Goal: Communication & Community: Share content

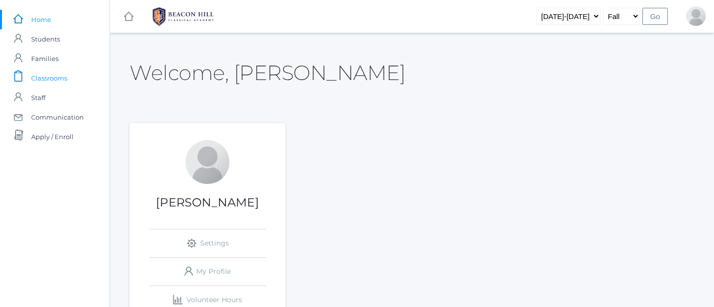
click at [52, 78] on span "Classrooms" at bounding box center [49, 77] width 36 height 19
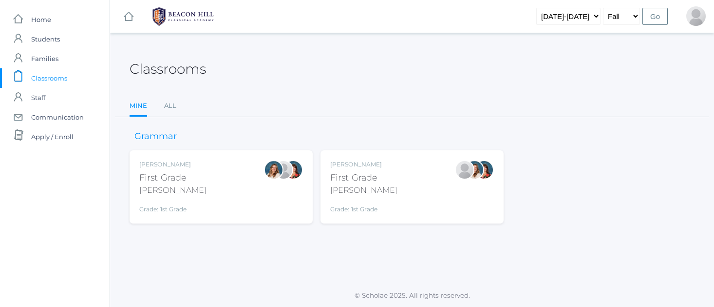
click at [405, 195] on div "Jaimie Watson First Grade Watson Grade: 1st Grade 01LA" at bounding box center [412, 187] width 164 height 54
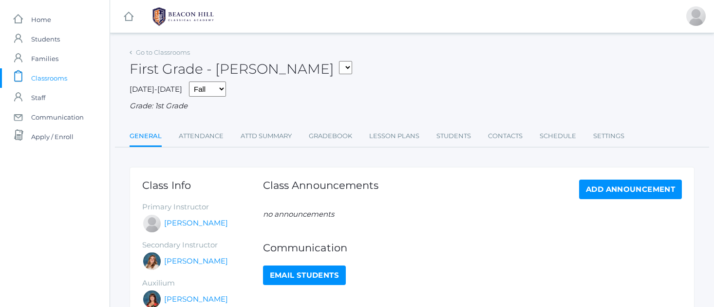
click at [311, 267] on link "Email Students" at bounding box center [304, 274] width 83 height 19
select select "1989"
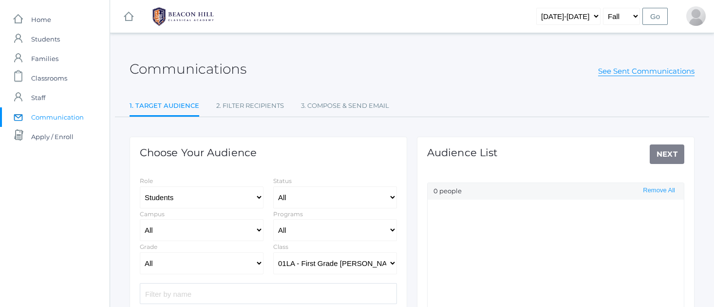
select select "Enrolled"
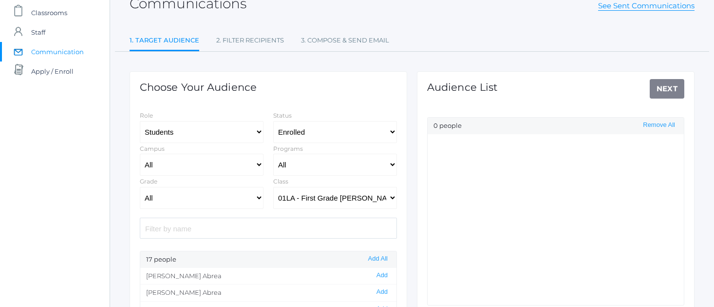
scroll to position [70, 0]
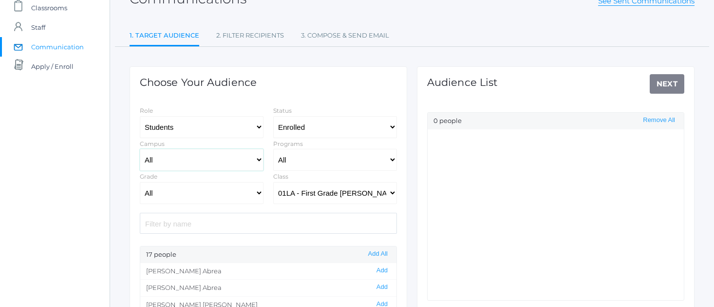
select select "lower"
select select "1"
click at [336, 252] on div "17 people Add All" at bounding box center [268, 254] width 256 height 17
click at [336, 251] on div "17 people Add All" at bounding box center [268, 254] width 256 height 17
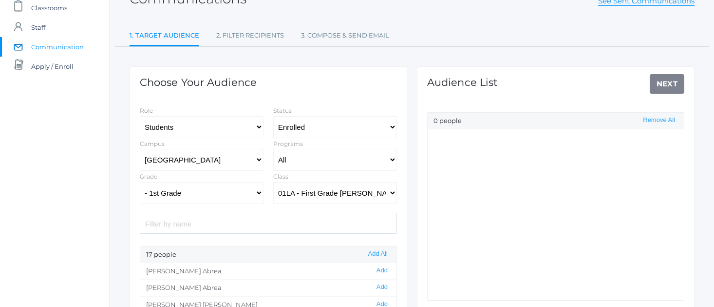
click at [336, 251] on div "17 people Add All" at bounding box center [268, 254] width 256 height 17
click at [387, 252] on button "Add All" at bounding box center [377, 254] width 25 height 8
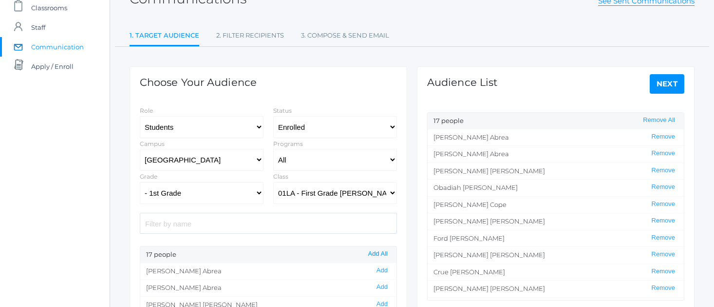
click at [387, 252] on button "Add All" at bounding box center [377, 254] width 25 height 8
click at [662, 88] on link "Next" at bounding box center [667, 83] width 35 height 19
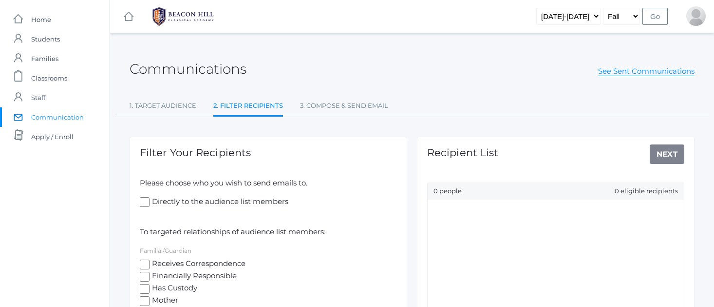
click at [145, 264] on input "Receives Correspondence" at bounding box center [145, 264] width 10 height 10
checkbox input "true"
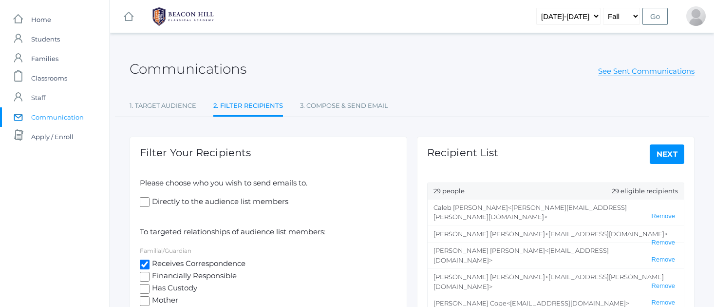
click at [672, 152] on link "Next" at bounding box center [667, 153] width 35 height 19
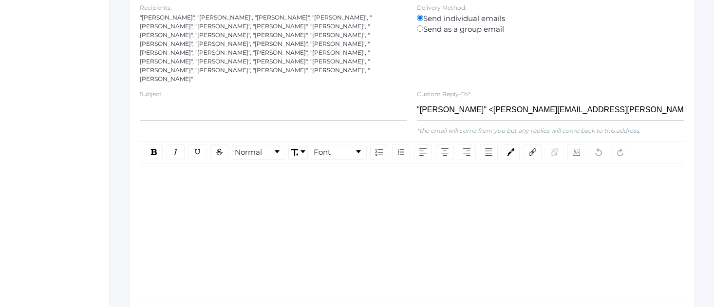
scroll to position [178, 0]
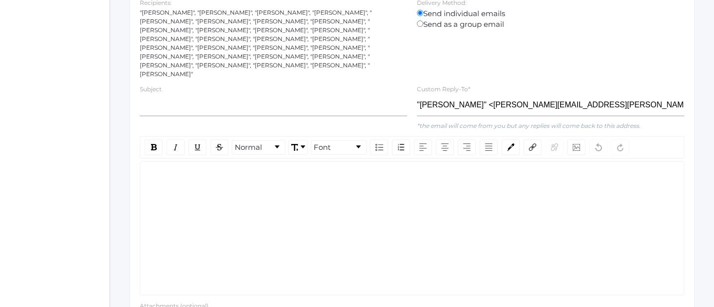
click at [161, 171] on div "rdw-editor" at bounding box center [412, 176] width 529 height 11
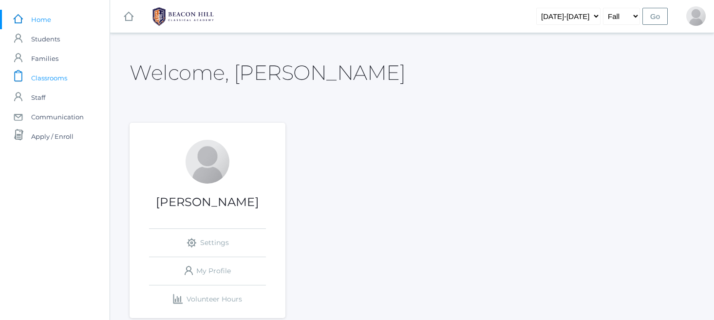
click at [62, 75] on span "Classrooms" at bounding box center [49, 77] width 36 height 19
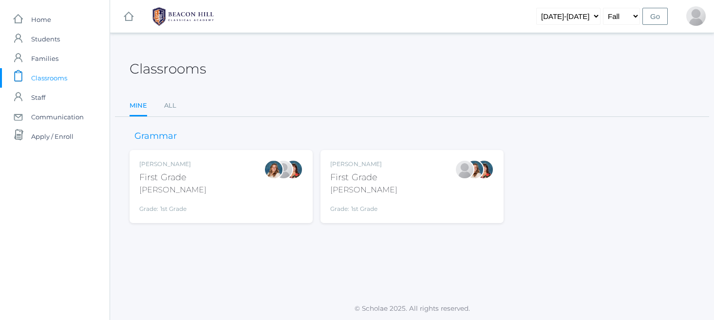
click at [353, 166] on div "[PERSON_NAME]" at bounding box center [363, 164] width 67 height 9
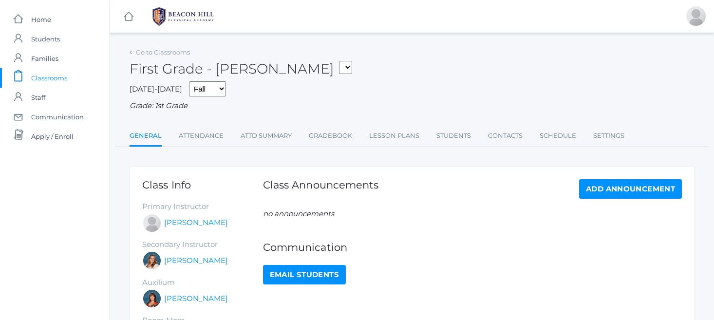
click at [281, 266] on link "Email Students" at bounding box center [304, 274] width 83 height 19
select select "1989"
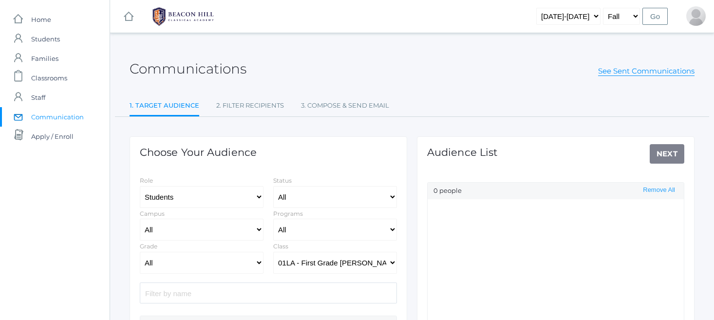
select select "Enrolled"
select select "lower"
select select "1"
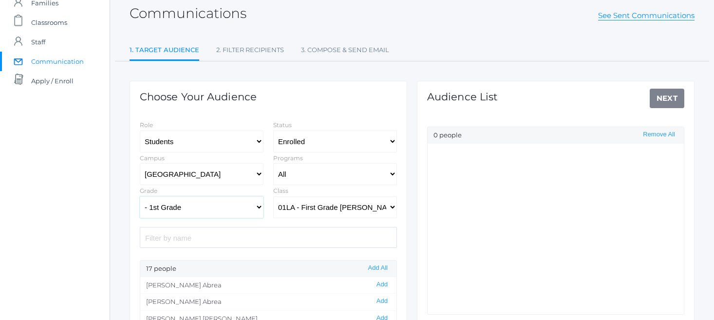
scroll to position [55, 0]
click at [383, 269] on button "Add All" at bounding box center [377, 269] width 25 height 8
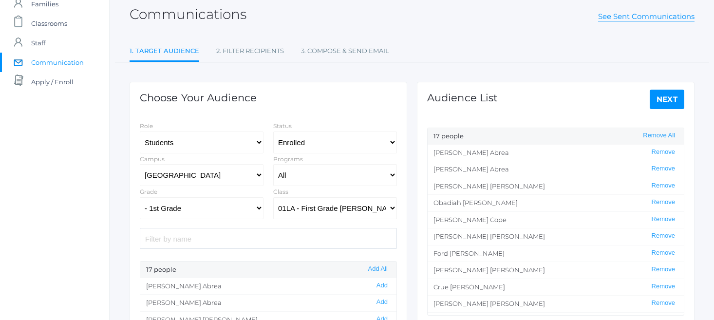
click at [666, 99] on link "Next" at bounding box center [667, 99] width 35 height 19
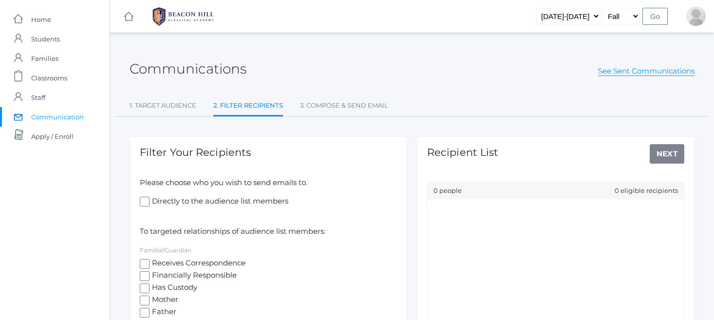
click at [148, 261] on input "Receives Correspondence" at bounding box center [145, 264] width 10 height 10
checkbox input "true"
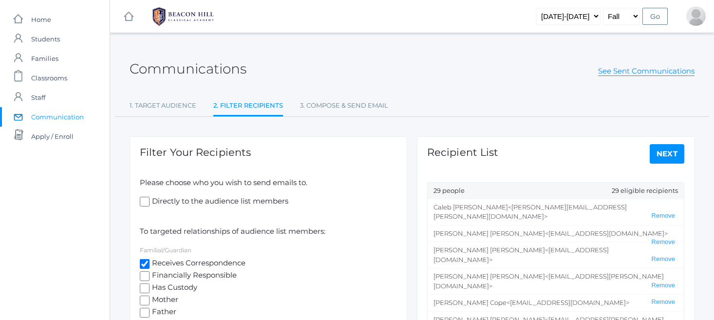
click at [660, 158] on link "Next" at bounding box center [667, 153] width 35 height 19
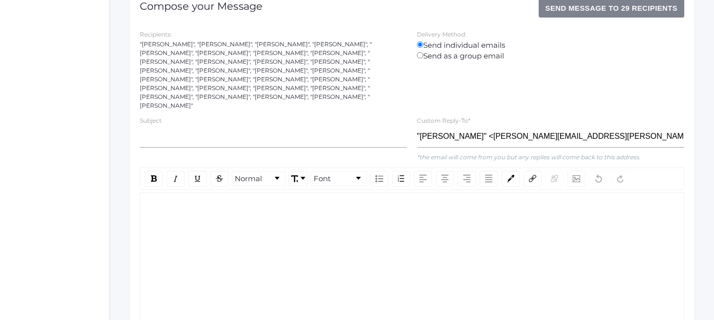
scroll to position [154, 0]
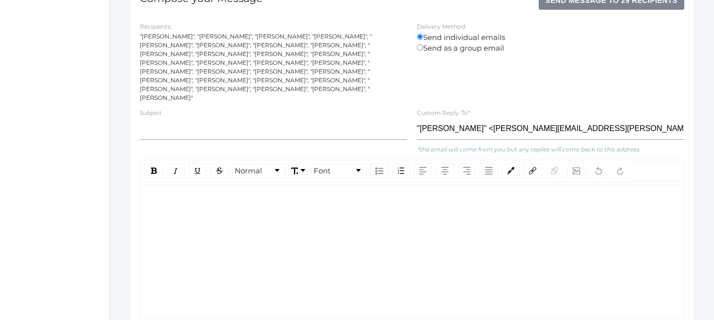
click at [185, 195] on div "rdw-editor" at bounding box center [412, 200] width 529 height 11
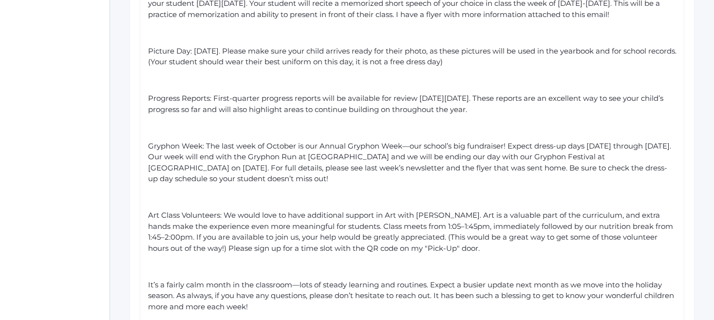
scroll to position [481, 0]
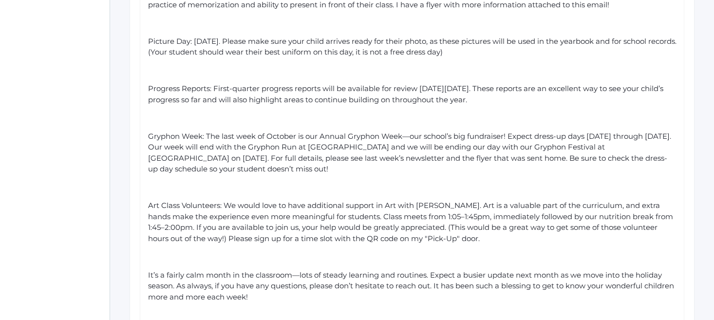
click at [454, 201] on span "Art Class Volunteers: We would love to have additional support in Art with Mrs.…" at bounding box center [411, 222] width 527 height 42
click at [178, 203] on span "Art Class Volunteers: We would love to have additional support in Art with Mrs.…" at bounding box center [412, 222] width 529 height 42
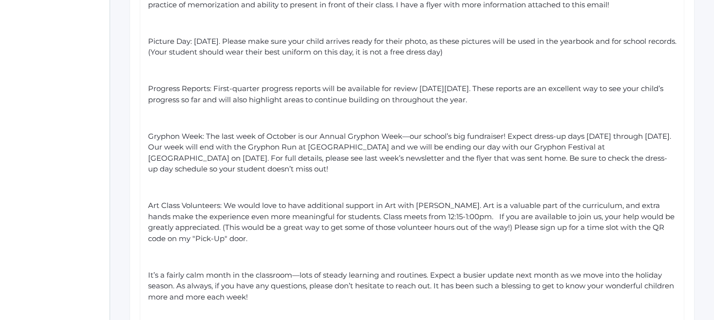
click at [405, 201] on span "Art Class Volunteers: We would love to have additional support in Art with Mrs.…" at bounding box center [412, 222] width 529 height 42
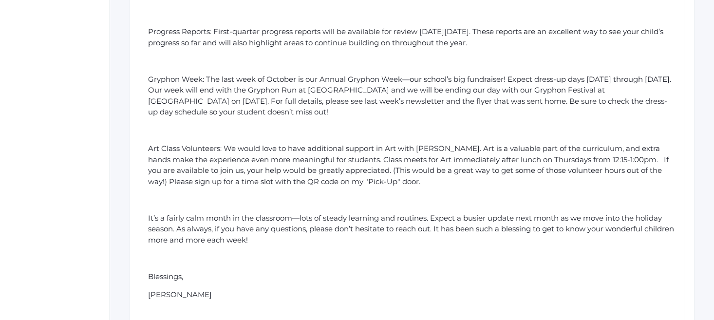
scroll to position [542, 0]
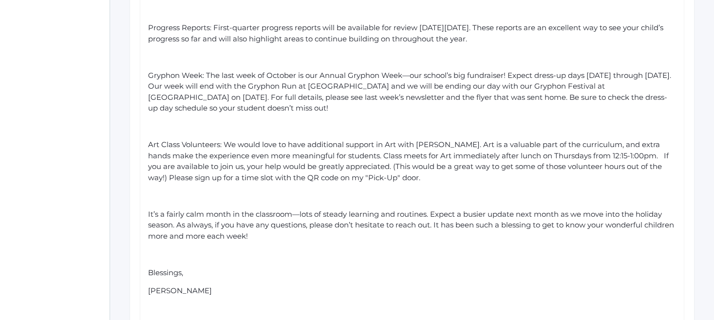
click at [401, 152] on span "Art Class Volunteers: We would love to have additional support in Art with Mrs.…" at bounding box center [409, 161] width 523 height 42
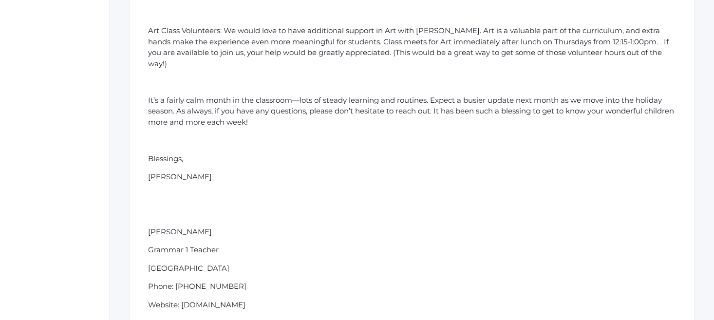
scroll to position [664, 0]
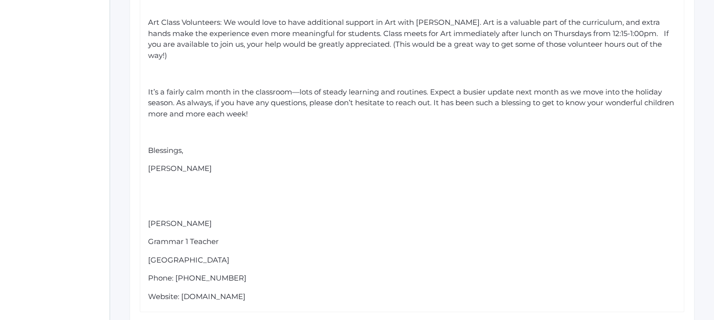
click at [192, 163] on div "Ms. Barber" at bounding box center [412, 168] width 529 height 11
click at [287, 291] on div "Website: www.beaconhillclassical.org" at bounding box center [412, 296] width 529 height 11
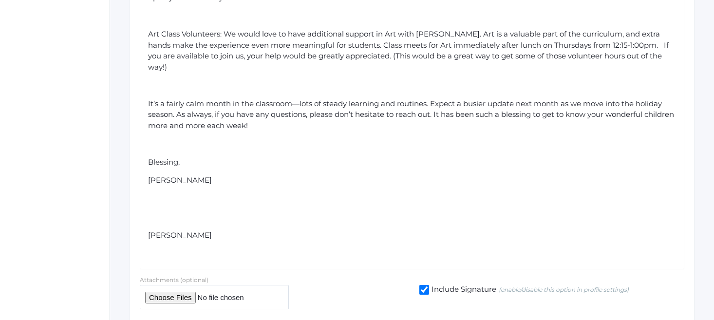
scroll to position [634, 0]
